Goal: Check status: Check status

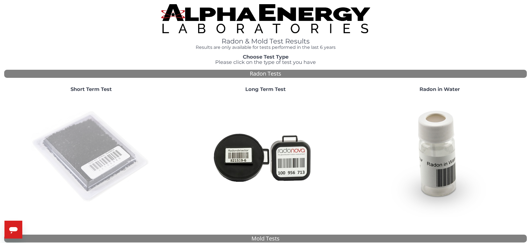
click at [97, 151] on img at bounding box center [91, 157] width 120 height 120
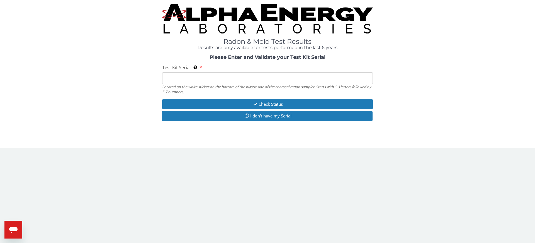
click at [192, 77] on input "Test Kit Serial Located on the white sticker on the bottom of the plastic side …" at bounding box center [267, 78] width 211 height 12
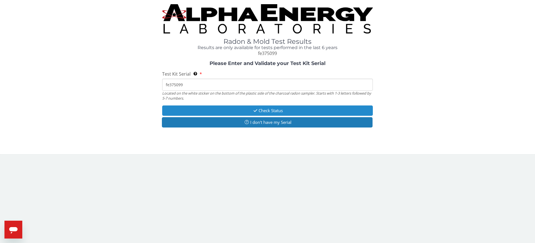
type input "fe375099"
click at [257, 109] on icon "button" at bounding box center [255, 110] width 6 height 4
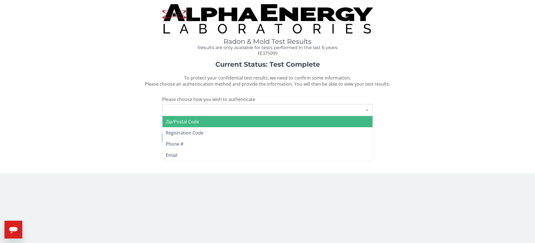
click at [369, 108] on div at bounding box center [367, 109] width 11 height 11
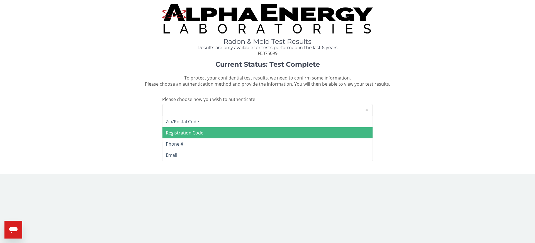
click at [322, 131] on span "Registration Code" at bounding box center [268, 132] width 210 height 11
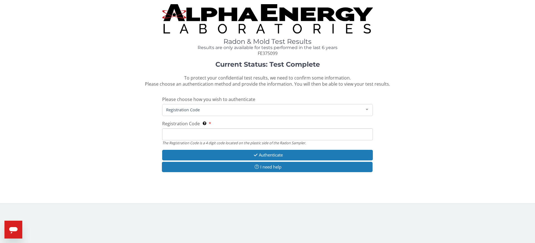
click at [174, 135] on input "Registration Code The Registration Code is a 4 digit code located on the plasti…" at bounding box center [267, 134] width 211 height 12
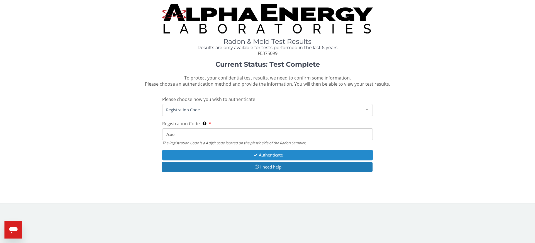
click at [244, 155] on button "Authenticate" at bounding box center [267, 155] width 211 height 10
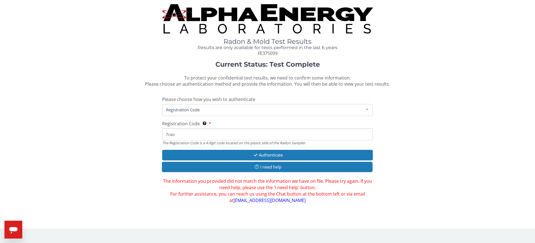
click at [176, 135] on input "7cao" at bounding box center [267, 134] width 211 height 12
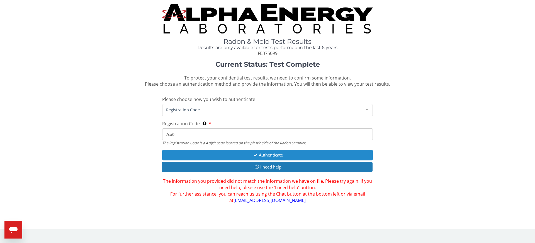
type input "7ca0"
click at [215, 155] on button "Authenticate" at bounding box center [267, 155] width 211 height 10
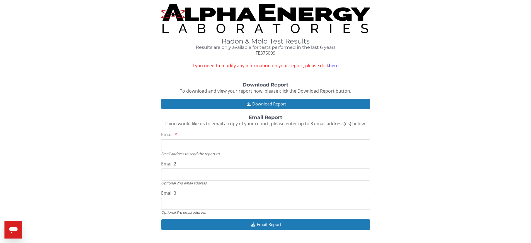
click at [175, 144] on input "Email" at bounding box center [265, 145] width 209 height 12
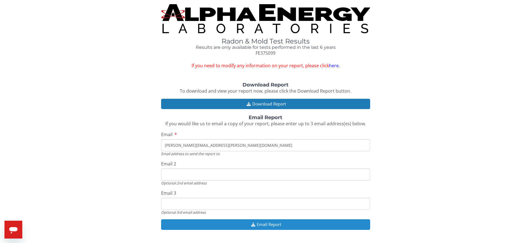
type input "[PERSON_NAME][EMAIL_ADDRESS][PERSON_NAME][DOMAIN_NAME]"
click at [246, 221] on button "Email Report" at bounding box center [265, 224] width 209 height 10
